Goal: Task Accomplishment & Management: Manage account settings

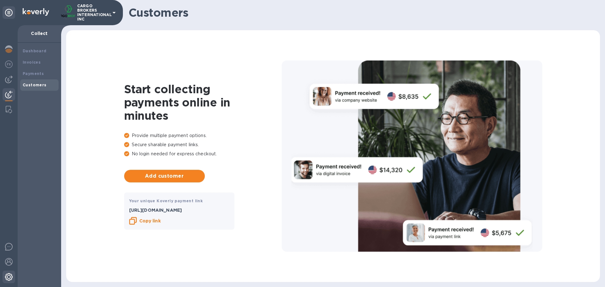
click at [6, 277] on img at bounding box center [9, 277] width 8 height 8
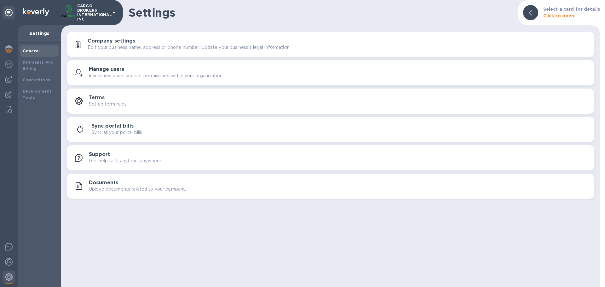
click at [143, 76] on p "Invite new users and set permissions within your organization." at bounding box center [156, 76] width 135 height 7
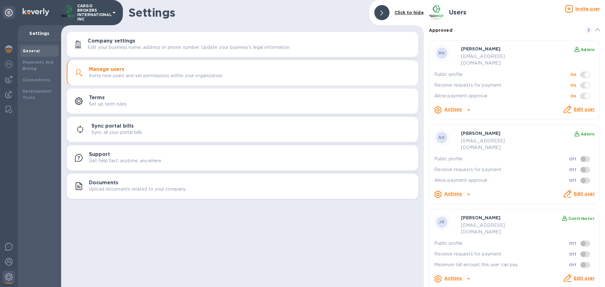
click at [458, 191] on b "Actions" at bounding box center [454, 193] width 18 height 5
click at [539, 164] on div at bounding box center [302, 143] width 605 height 287
click at [571, 275] on icon at bounding box center [568, 279] width 8 height 8
click at [574, 274] on div "Edit user" at bounding box center [584, 279] width 23 height 11
click at [568, 275] on icon at bounding box center [568, 279] width 8 height 8
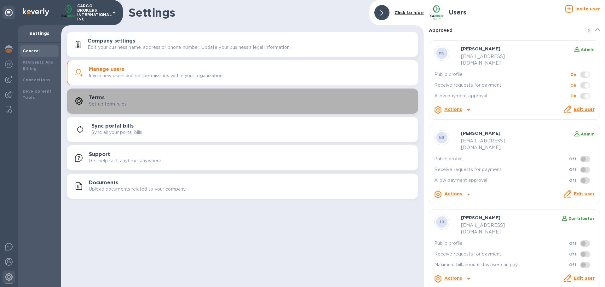
click at [184, 105] on div "Terms Set up term rules" at bounding box center [251, 101] width 324 height 13
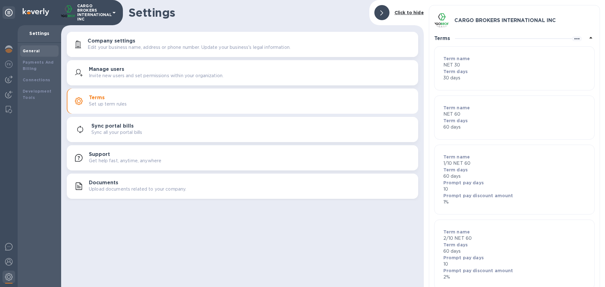
click at [173, 127] on div "Sync portal bills Sync all your portal bills" at bounding box center [252, 129] width 322 height 13
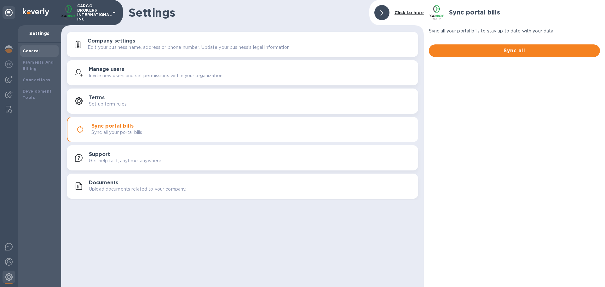
click at [166, 151] on div "Support Get help fast, anytime, anywhere" at bounding box center [243, 157] width 344 height 15
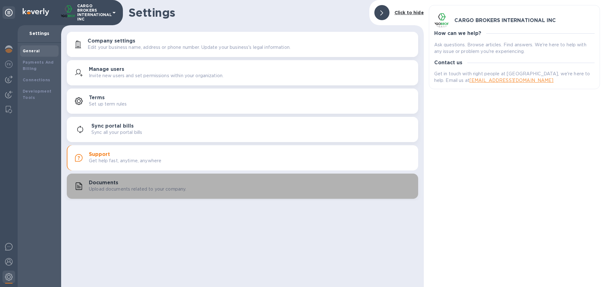
click at [246, 184] on div "Documents Upload documents related to your company." at bounding box center [251, 186] width 324 height 13
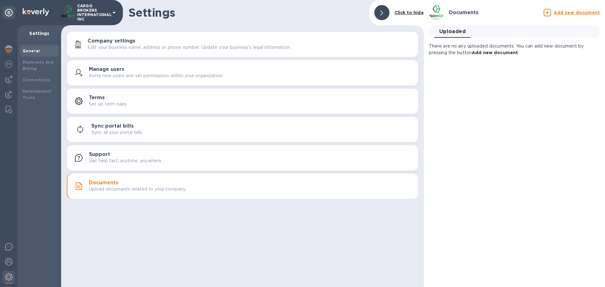
click at [245, 73] on div "Manage users Invite new users and set permissions within your organization." at bounding box center [251, 73] width 324 height 13
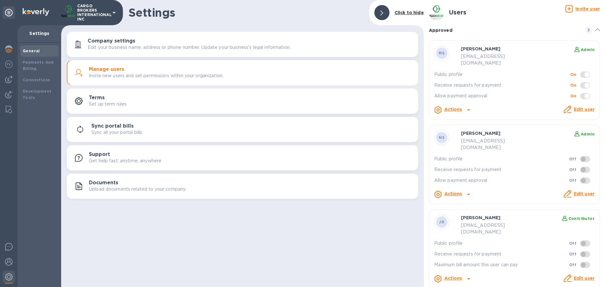
click at [569, 275] on icon at bounding box center [568, 279] width 8 height 8
click at [463, 274] on div "Actions" at bounding box center [453, 279] width 20 height 10
click at [541, 234] on div at bounding box center [302, 143] width 605 height 287
click at [381, 12] on div at bounding box center [382, 12] width 15 height 15
